Goal: Book appointment/travel/reservation: Register for event/course

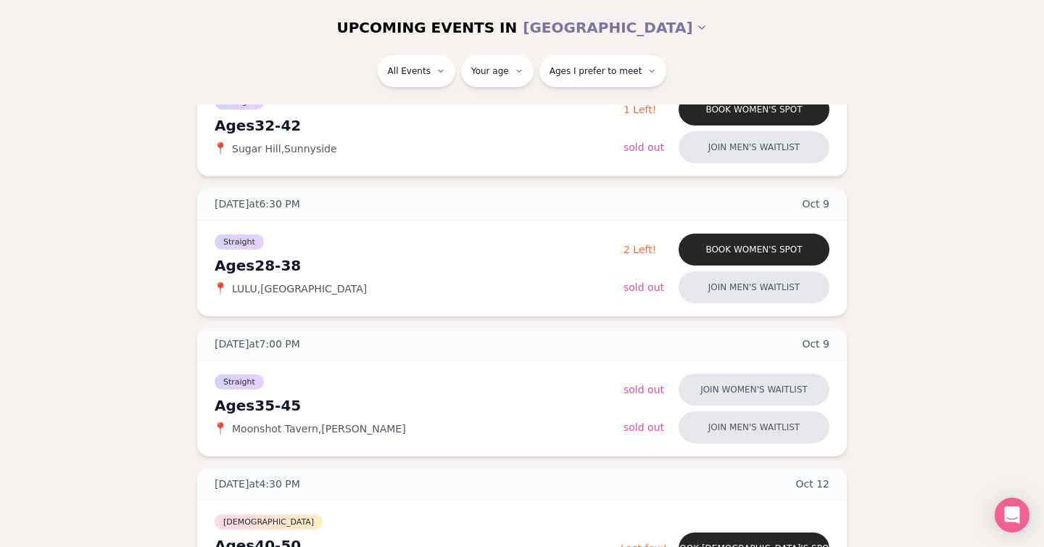
scroll to position [680, 0]
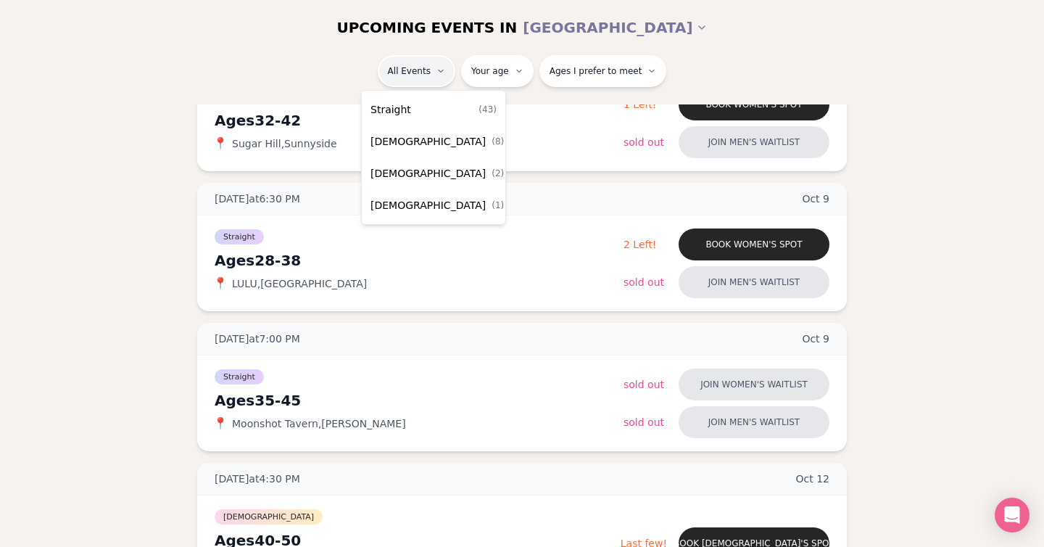
click at [415, 110] on div "Straight ( 43 )" at bounding box center [434, 110] width 138 height 32
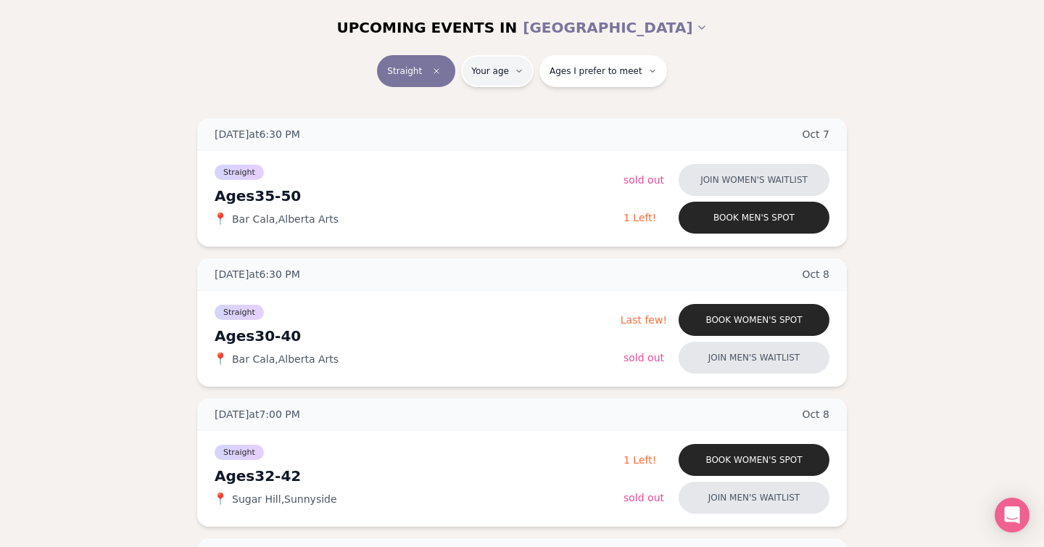
type input "**"
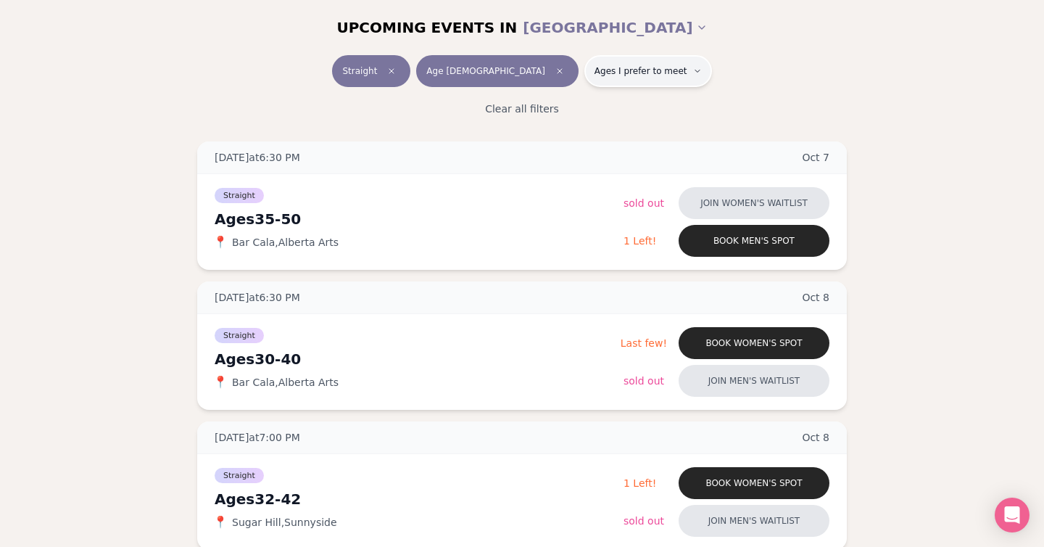
click at [595, 81] on button "Ages I prefer to meet" at bounding box center [649, 71] width 128 height 32
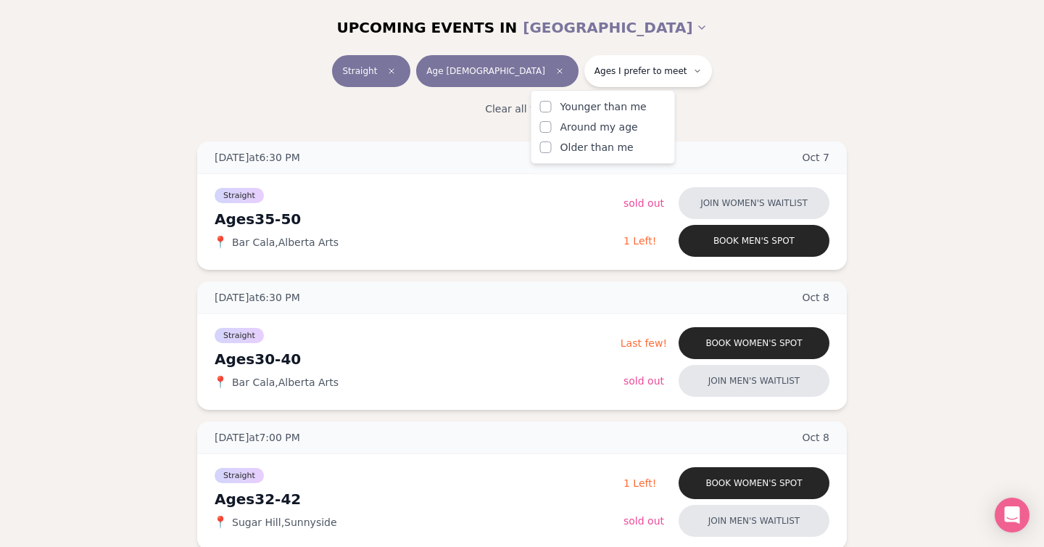
click at [549, 125] on button "Around my age" at bounding box center [546, 127] width 12 height 12
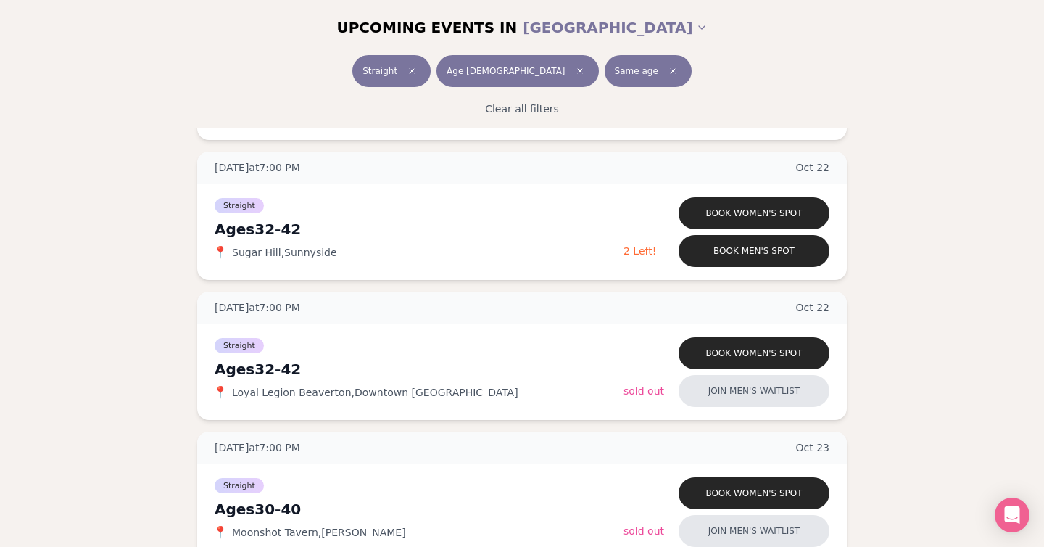
scroll to position [1794, 0]
